Goal: Information Seeking & Learning: Learn about a topic

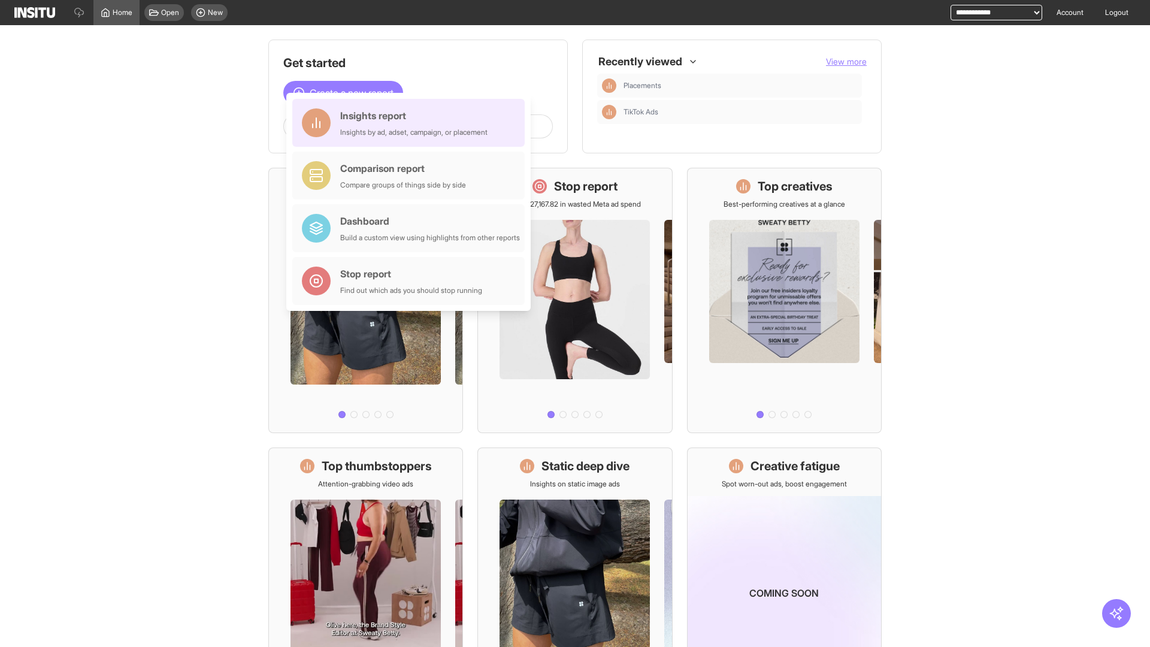
click at [411, 123] on div "Insights report Insights by ad, adset, campaign, or placement" at bounding box center [413, 122] width 147 height 29
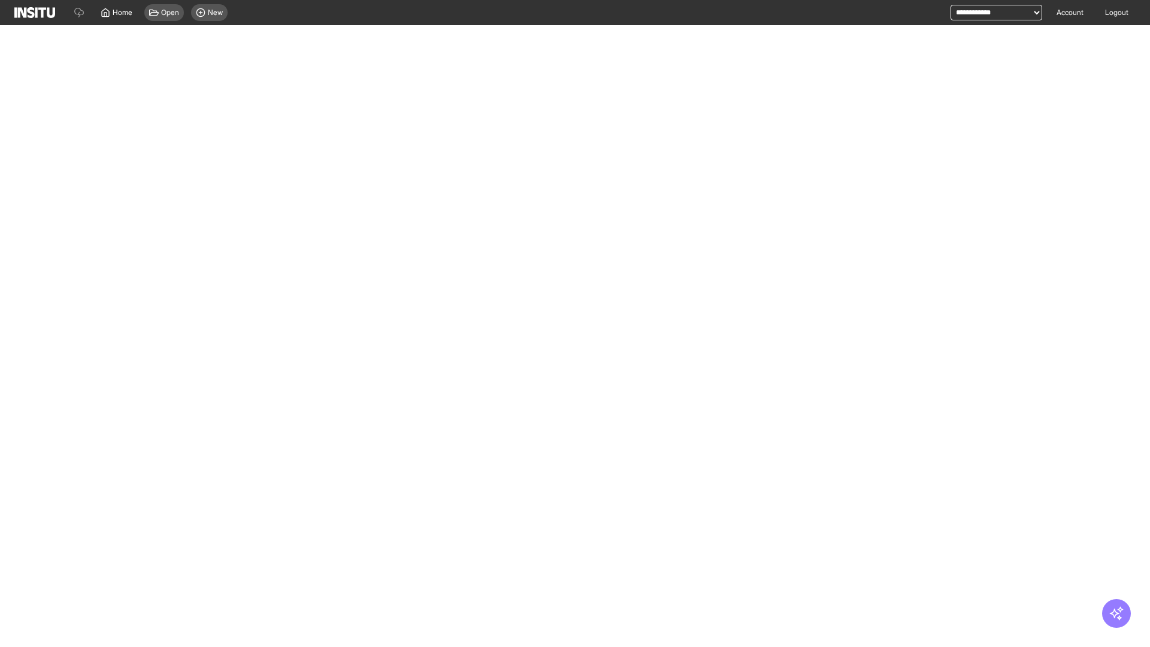
select select "**"
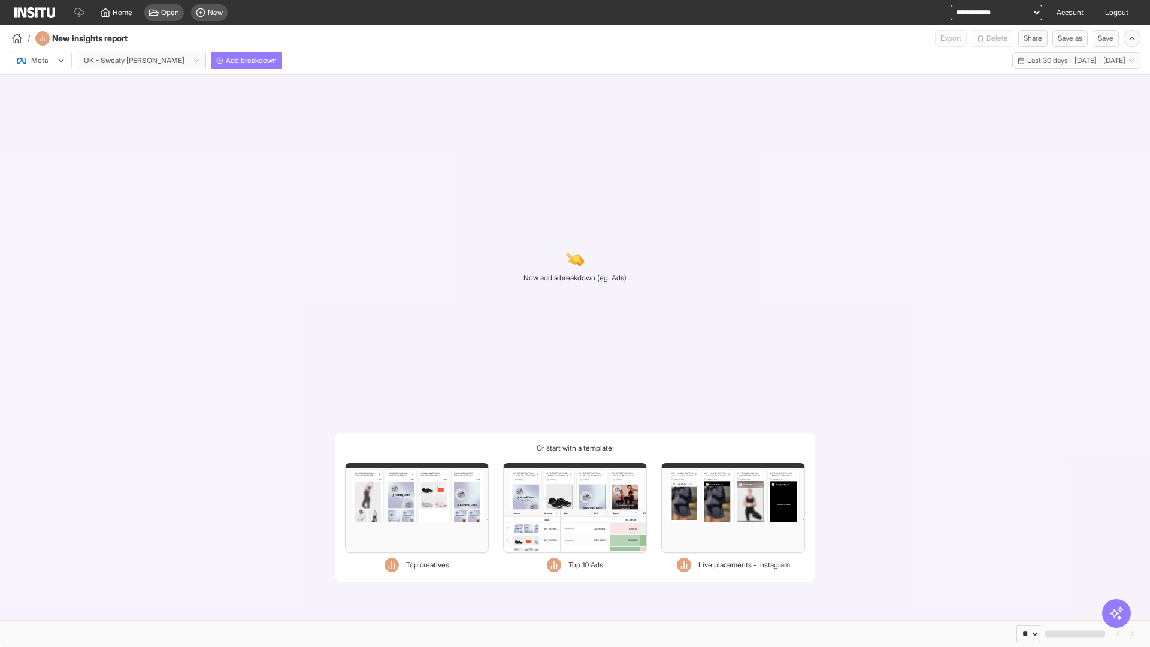
click at [41, 60] on div at bounding box center [33, 61] width 34 height 12
click at [40, 86] on span "Meta" at bounding box center [40, 86] width 16 height 11
click at [226, 60] on span "Add breakdown" at bounding box center [251, 61] width 51 height 10
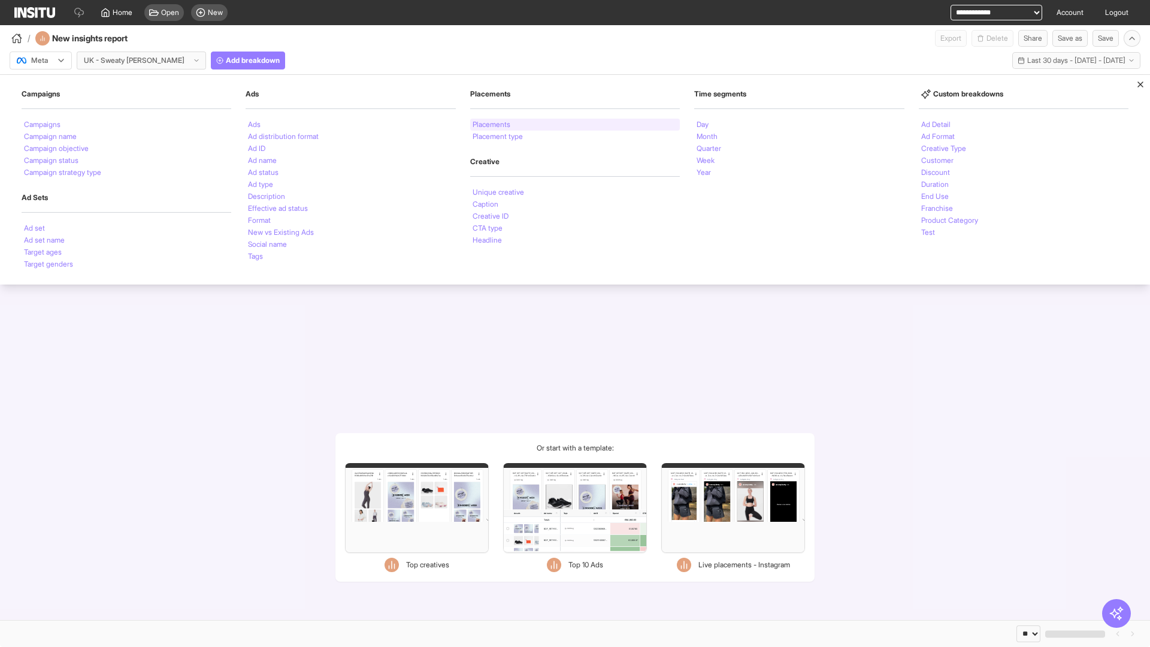
click at [492, 125] on li "Placements" at bounding box center [492, 124] width 38 height 7
